Goal: Task Accomplishment & Management: Use online tool/utility

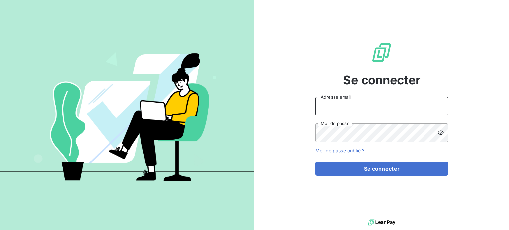
click at [361, 105] on input "Adresse email" at bounding box center [381, 106] width 132 height 19
type input "compta@login-informatique.com"
click at [315, 162] on button "Se connecter" at bounding box center [381, 169] width 132 height 14
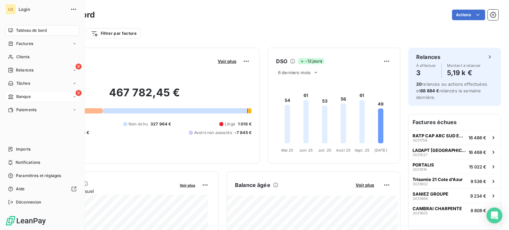
click at [24, 96] on span "Banque" at bounding box center [23, 97] width 15 height 6
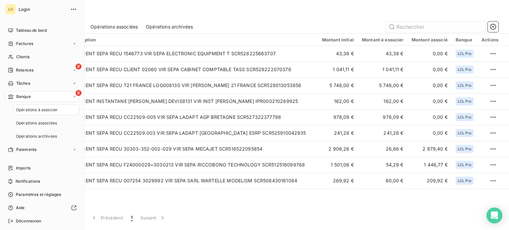
click at [26, 109] on span "Opérations à associer" at bounding box center [37, 110] width 42 height 6
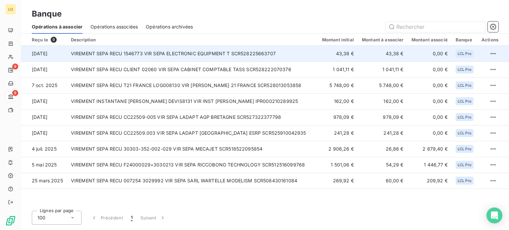
click at [160, 54] on td "VIREMENT SEPA RECU 1546773 VIR SEPA ELECTRONIC EQUIPMENT T SCR528225663707" at bounding box center [192, 54] width 251 height 16
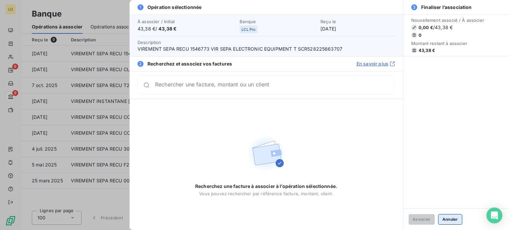
click at [452, 218] on button "Annuler" at bounding box center [450, 219] width 24 height 11
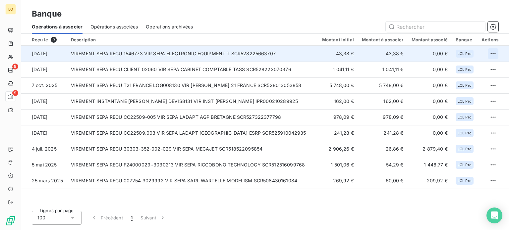
click at [494, 52] on html "LO 9 9 Banque Opérations à associer Opérations associées Opérations archivées R…" at bounding box center [254, 115] width 509 height 230
click at [459, 68] on div "Archiver l’opération" at bounding box center [469, 68] width 51 height 11
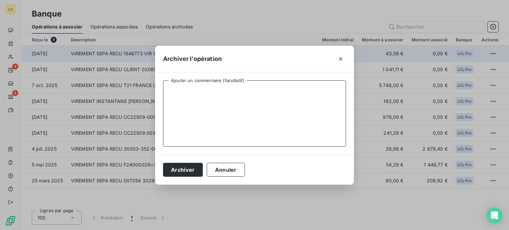
click at [281, 97] on textarea "Ajouter un commentaire (facultatif)" at bounding box center [254, 113] width 183 height 66
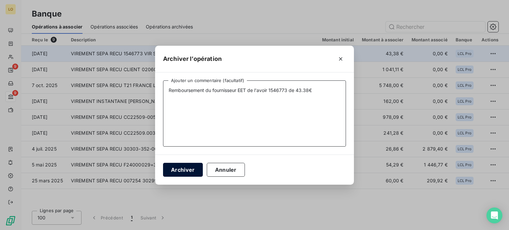
type textarea "Remboursement du fournisseur EET de l'avoir 1546773 de 43.38€"
click at [188, 174] on button "Archiver" at bounding box center [183, 170] width 40 height 14
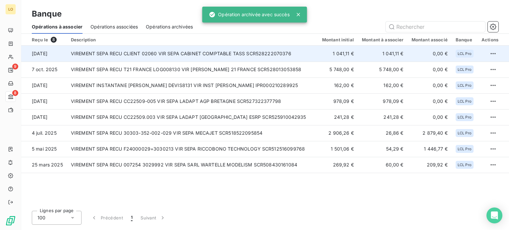
click at [185, 54] on td "VIREMENT SEPA RECU CLIENT 02060 VIR SEPA CABINET COMPTABLE TASS SCR528222070376" at bounding box center [192, 54] width 251 height 16
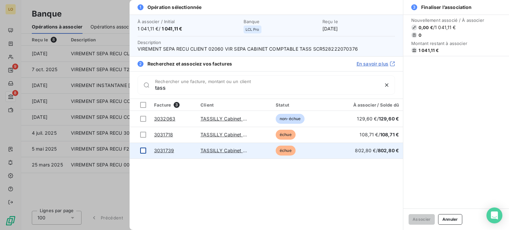
type input "tass"
click at [143, 148] on div at bounding box center [143, 151] width 6 height 6
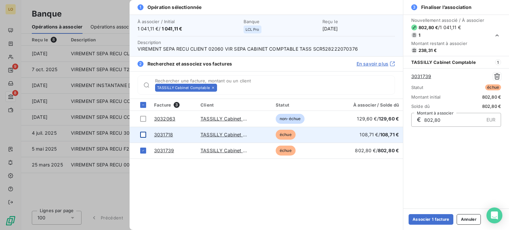
click at [143, 134] on div at bounding box center [143, 135] width 6 height 6
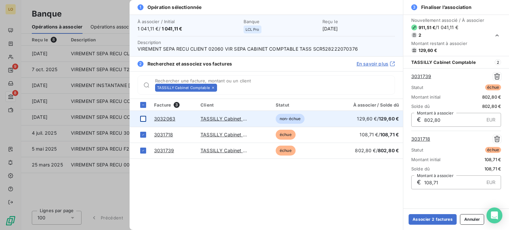
click at [142, 119] on div at bounding box center [143, 119] width 6 height 6
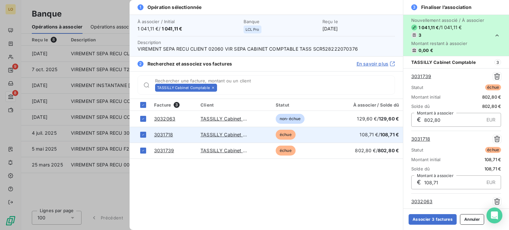
scroll to position [47, 0]
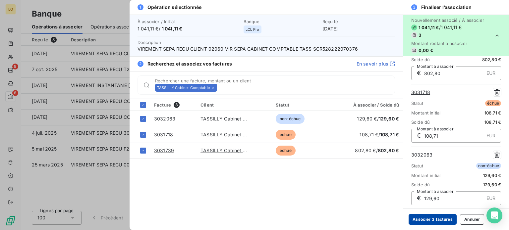
click at [427, 219] on button "Associer 3 factures" at bounding box center [432, 219] width 48 height 11
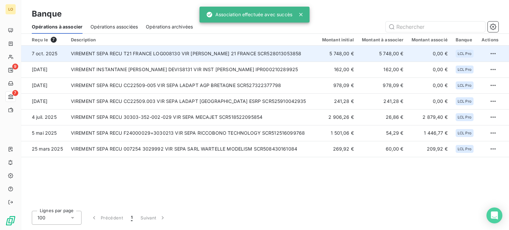
click at [147, 57] on td "VIREMENT SEPA RECU T21 FRANCE LOG008130 VIR SEPA TRISOMIE 21 FRANCE SCR52801305…" at bounding box center [192, 54] width 251 height 16
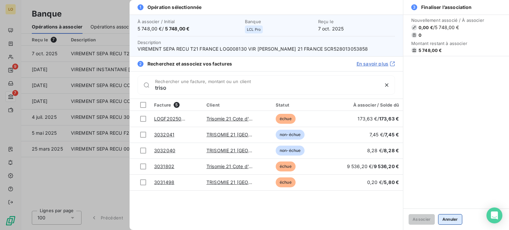
type input "triso"
click at [455, 218] on button "Annuler" at bounding box center [450, 219] width 24 height 11
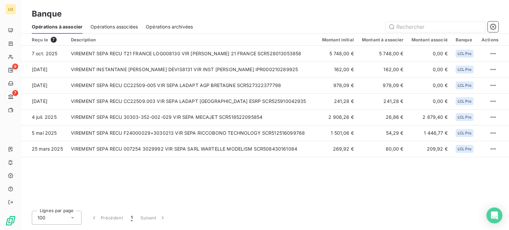
click at [111, 26] on span "Opérations associées" at bounding box center [113, 27] width 47 height 7
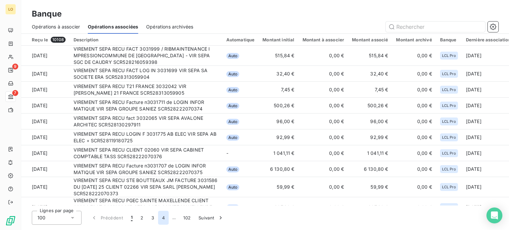
click at [164, 221] on button "4" at bounding box center [163, 218] width 11 height 14
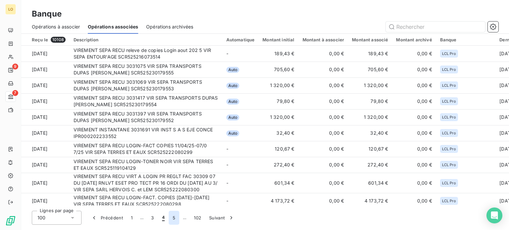
click at [175, 220] on button "5" at bounding box center [174, 218] width 11 height 14
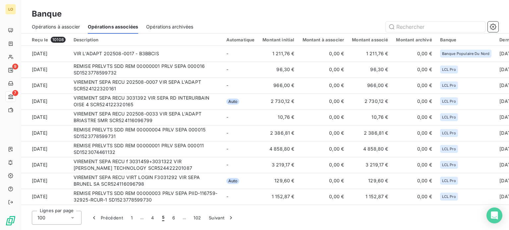
click at [175, 220] on button "6" at bounding box center [173, 218] width 11 height 14
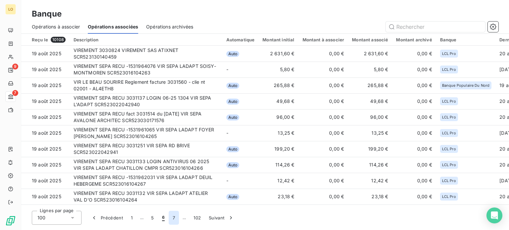
click at [174, 218] on button "7" at bounding box center [174, 218] width 10 height 14
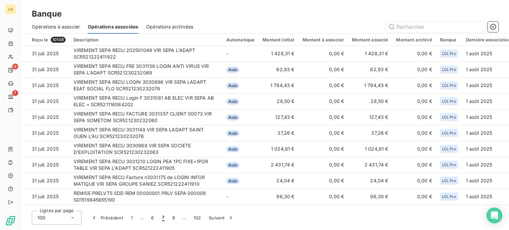
click at [174, 218] on button "8" at bounding box center [173, 218] width 11 height 14
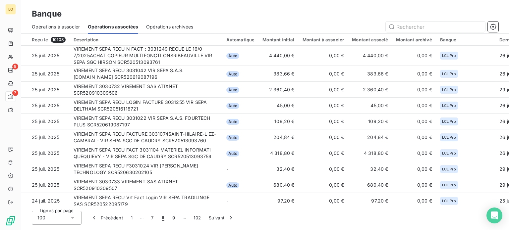
click at [174, 218] on button "9" at bounding box center [173, 218] width 11 height 14
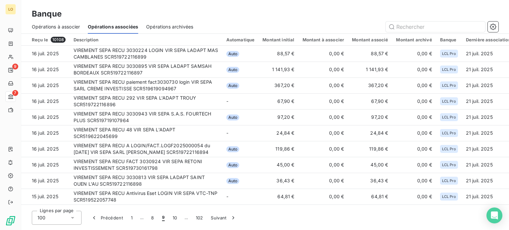
click at [174, 218] on button "10" at bounding box center [175, 218] width 13 height 14
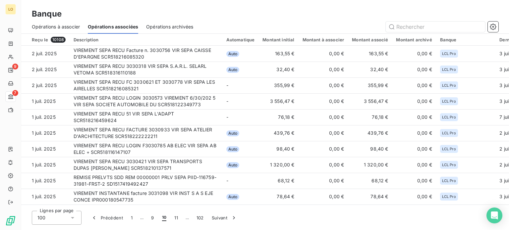
click at [174, 218] on button "11" at bounding box center [176, 218] width 12 height 14
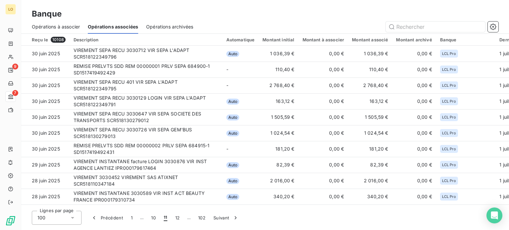
click at [174, 218] on button "12" at bounding box center [177, 218] width 13 height 14
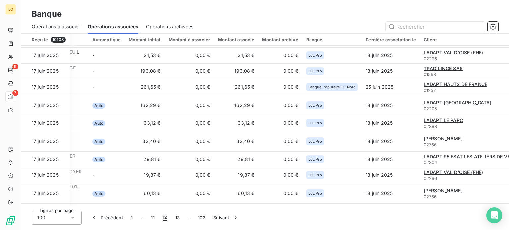
scroll to position [0, 134]
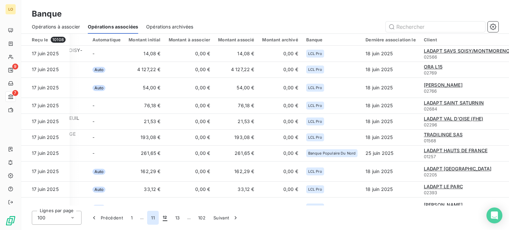
click at [154, 218] on button "11" at bounding box center [153, 218] width 12 height 14
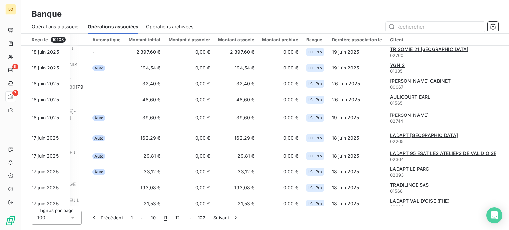
scroll to position [1099, 134]
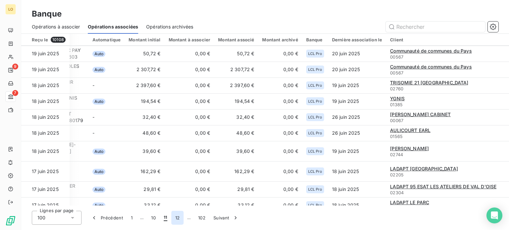
click at [180, 220] on button "12" at bounding box center [177, 218] width 13 height 14
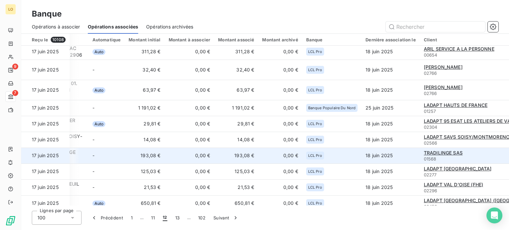
scroll to position [0, 134]
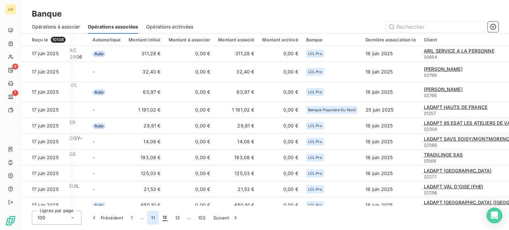
click at [153, 218] on button "11" at bounding box center [153, 218] width 12 height 14
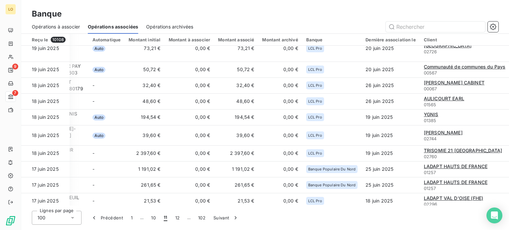
scroll to position [1177, 134]
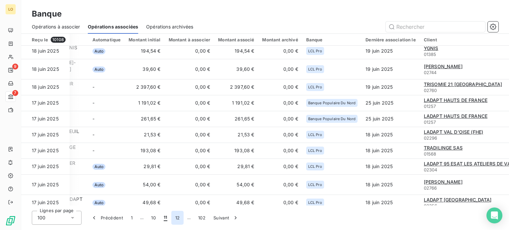
click at [178, 217] on button "12" at bounding box center [177, 218] width 13 height 14
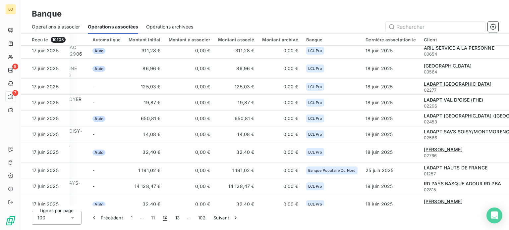
scroll to position [114, 134]
